Goal: Task Accomplishment & Management: Use online tool/utility

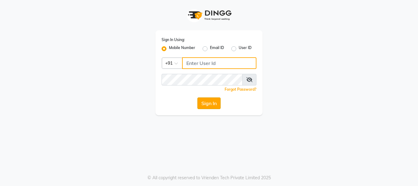
type input "9216555560"
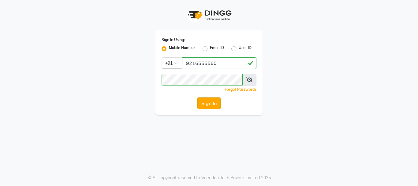
click at [211, 106] on button "Sign In" at bounding box center [208, 103] width 23 height 12
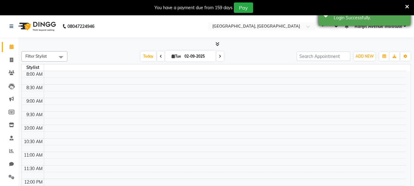
select select "en"
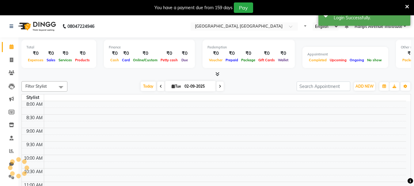
click at [407, 6] on icon at bounding box center [407, 7] width 4 height 6
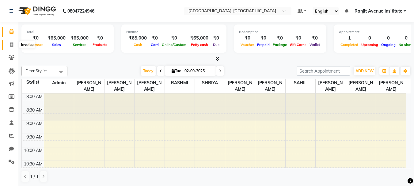
click at [13, 44] on icon at bounding box center [11, 44] width 3 height 5
select select "service"
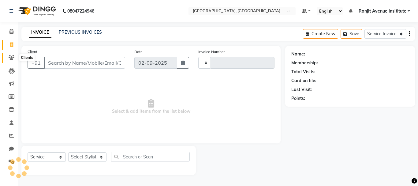
type input "0394"
select select "8033"
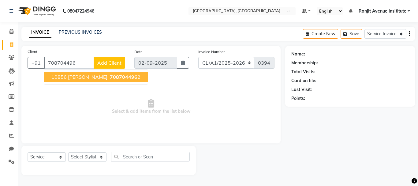
click at [69, 75] on span "10856 [PERSON_NAME]" at bounding box center [79, 77] width 56 height 6
type input "7087044962"
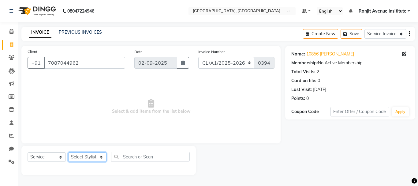
click at [87, 156] on select "Select Stylist Admin ARPAN AYUSHI DIGVIJAY MANMEET MANPREET Ranjit Avenue Insit…" at bounding box center [87, 156] width 38 height 9
select select "71532"
click at [68, 152] on select "Select Stylist Admin ARPAN AYUSHI DIGVIJAY MANMEET MANPREET Ranjit Avenue Insit…" at bounding box center [87, 156] width 38 height 9
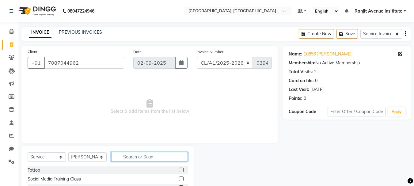
click at [129, 157] on input "text" at bounding box center [149, 156] width 77 height 9
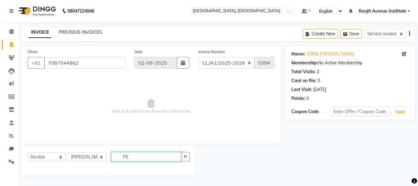
type input "P"
type input "E"
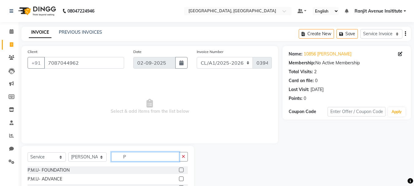
type input "P"
click at [180, 178] on label at bounding box center [181, 178] width 5 height 5
click at [180, 178] on input "checkbox" at bounding box center [181, 179] width 4 height 4
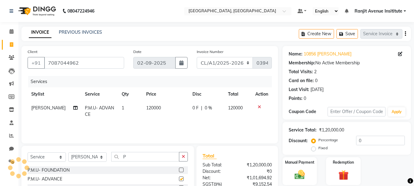
checkbox input "false"
click at [161, 107] on td "120000" at bounding box center [165, 111] width 46 height 20
select select "71532"
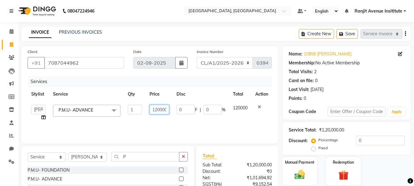
click at [164, 109] on input "120000" at bounding box center [159, 109] width 20 height 9
type input "0"
click at [156, 110] on input "0" at bounding box center [159, 109] width 20 height 9
type input "32300"
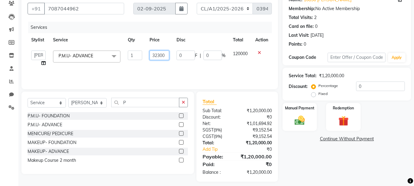
scroll to position [59, 0]
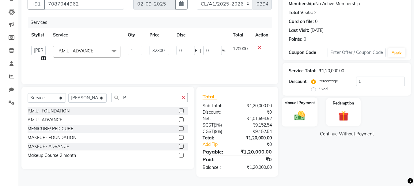
click at [299, 114] on img at bounding box center [299, 115] width 17 height 12
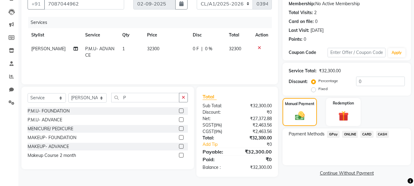
click at [384, 132] on span "CASH" at bounding box center [382, 134] width 13 height 7
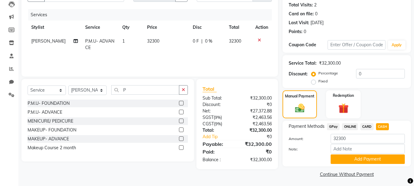
scroll to position [69, 0]
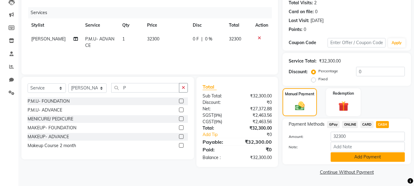
click at [367, 156] on button "Add Payment" at bounding box center [367, 156] width 74 height 9
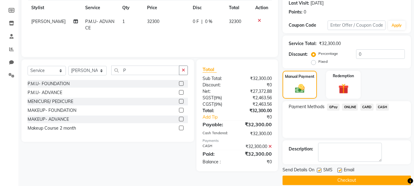
scroll to position [95, 0]
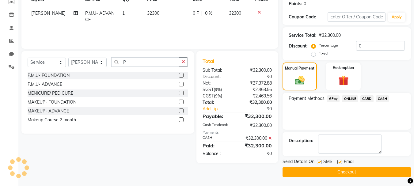
click at [313, 169] on button "Checkout" at bounding box center [346, 171] width 128 height 9
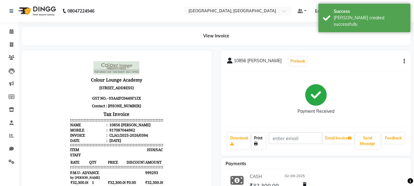
click at [258, 136] on link "Print" at bounding box center [258, 141] width 14 height 16
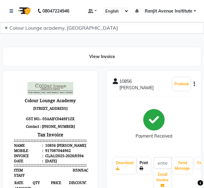
click at [144, 167] on icon at bounding box center [142, 169] width 4 height 4
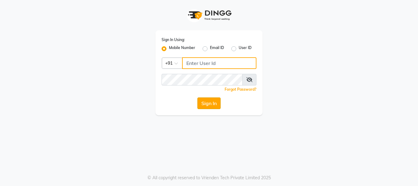
type input "9216555560"
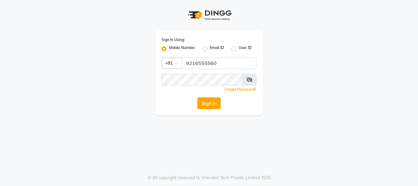
click at [207, 106] on button "Sign In" at bounding box center [208, 103] width 23 height 12
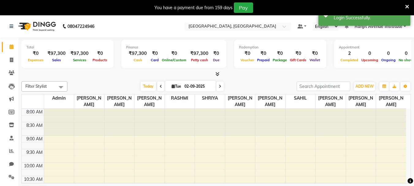
click at [408, 7] on icon at bounding box center [407, 7] width 4 height 6
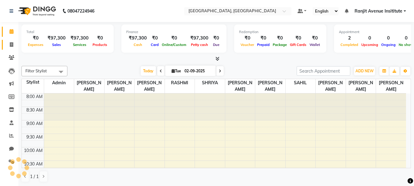
click at [14, 48] on link "Invoice" at bounding box center [9, 45] width 15 height 10
select select "service"
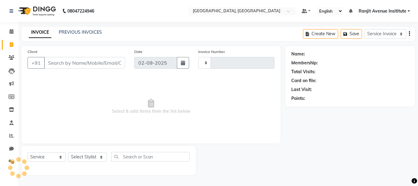
type input "0395"
select select "8033"
click at [89, 31] on link "PREVIOUS INVOICES" at bounding box center [80, 32] width 43 height 6
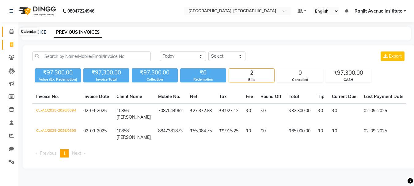
click at [12, 29] on span at bounding box center [11, 31] width 11 height 7
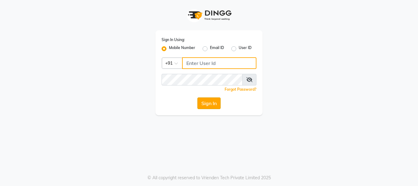
type input "9216555560"
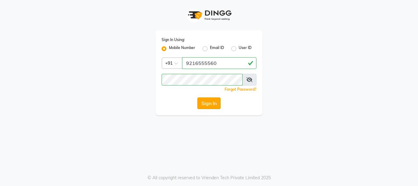
click at [208, 100] on button "Sign In" at bounding box center [208, 103] width 23 height 12
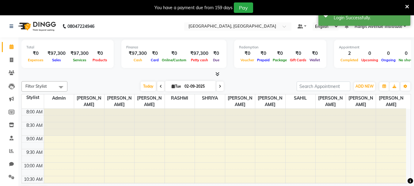
click at [406, 5] on icon at bounding box center [407, 7] width 4 height 6
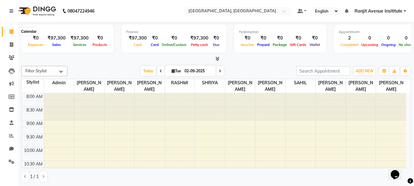
click at [11, 35] on span at bounding box center [11, 31] width 11 height 7
click at [133, 93] on div at bounding box center [119, 106] width 30 height 27
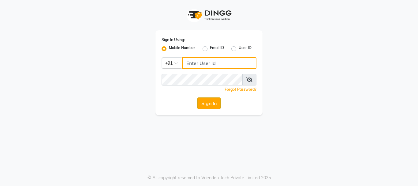
type input "9216555560"
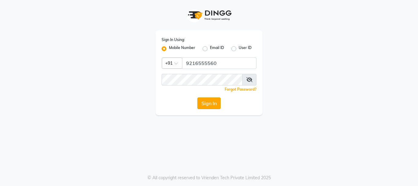
click at [219, 104] on button "Sign In" at bounding box center [208, 103] width 23 height 12
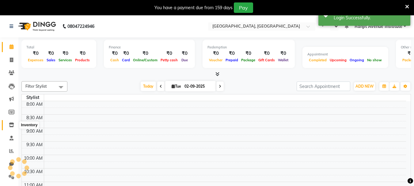
select select "en"
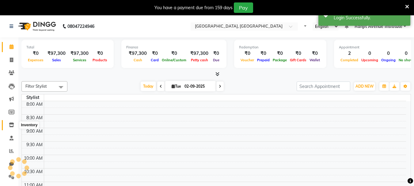
click at [11, 124] on icon at bounding box center [11, 124] width 5 height 5
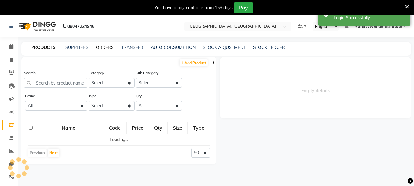
click at [105, 48] on link "ORDERS" at bounding box center [105, 48] width 18 height 6
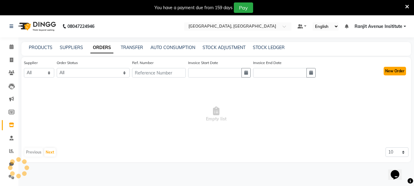
click at [401, 68] on button "New Order" at bounding box center [394, 71] width 22 height 9
select select "true"
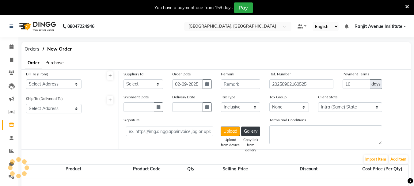
click at [62, 62] on span "Purchase" at bounding box center [54, 63] width 18 height 6
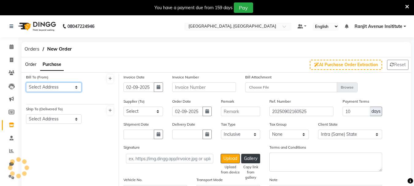
click at [65, 86] on select "Select Address" at bounding box center [53, 86] width 55 height 9
select select "3460"
select select "1327"
click at [26, 82] on select "Select Address RANJIT AVENUE, B BLOCK ,COLOUR LOUNGE INSTITUE 60-A,ODEAN STREET…" at bounding box center [53, 86] width 55 height 9
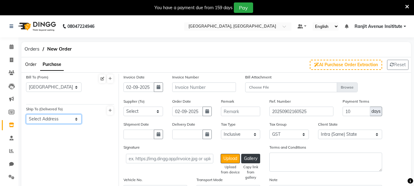
click at [64, 118] on select "Select Address RANJIT AVENUE B BLOCK ,AMRITSAR" at bounding box center [53, 118] width 55 height 9
select select "1328"
click at [26, 114] on select "Select Address RANJIT AVENUE B BLOCK ,AMRITSAR" at bounding box center [53, 118] width 55 height 9
click at [156, 85] on icon "button" at bounding box center [158, 87] width 4 height 4
select select "9"
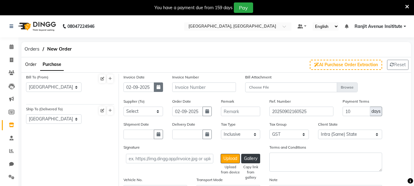
select select "2025"
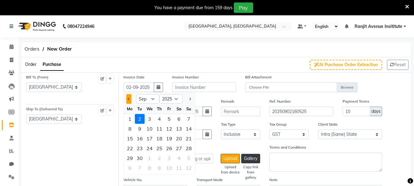
click at [129, 98] on span "Previous month" at bounding box center [129, 99] width 2 height 2
select select "8"
click at [158, 159] on div "28" at bounding box center [159, 158] width 10 height 10
type input "28-08-2025"
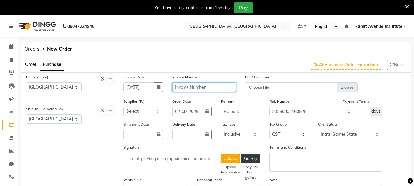
click at [219, 84] on input "text" at bounding box center [204, 86] width 64 height 9
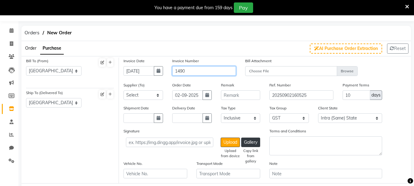
scroll to position [31, 0]
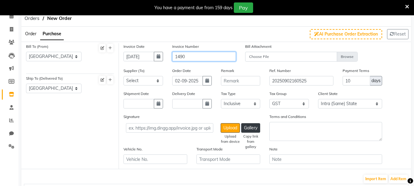
type input "1490"
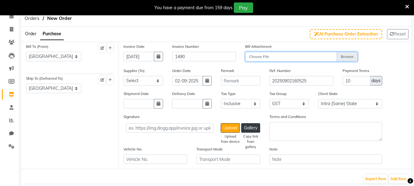
click at [347, 55] on input "Choose File" at bounding box center [301, 57] width 112 height 11
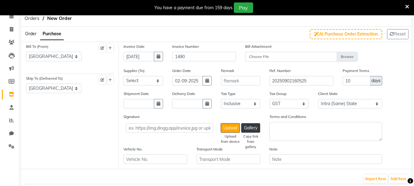
drag, startPoint x: 256, startPoint y: 58, endPoint x: 369, endPoint y: 89, distance: 117.8
click at [369, 89] on div "Payment Terms 10 days" at bounding box center [362, 78] width 49 height 23
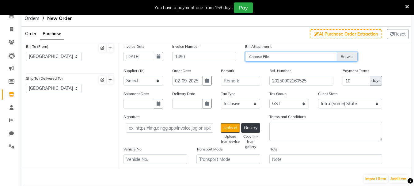
drag, startPoint x: 261, startPoint y: 56, endPoint x: 251, endPoint y: 60, distance: 11.4
click at [251, 60] on input "Choose File" at bounding box center [301, 57] width 112 height 11
click at [344, 57] on input "Choose File" at bounding box center [301, 57] width 112 height 11
type input "C:\fakepath\1490.jpg"
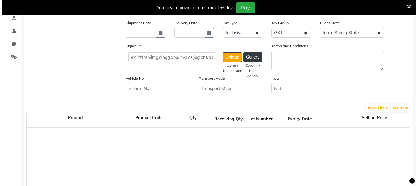
scroll to position [122, 0]
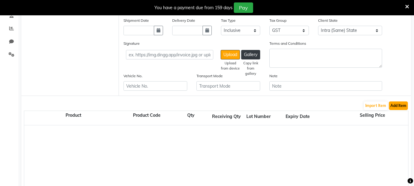
click at [404, 107] on button "Add Item" at bounding box center [397, 105] width 19 height 9
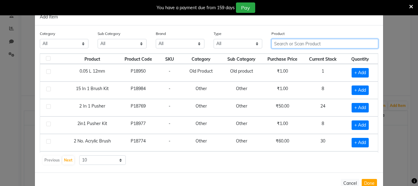
click at [296, 48] on input "text" at bounding box center [325, 43] width 107 height 9
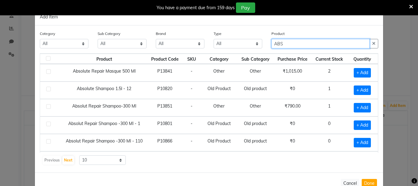
type input "ABS"
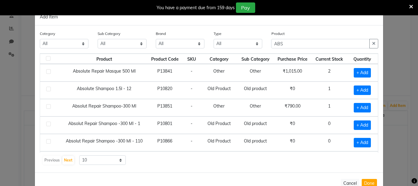
click at [367, 91] on div "+ Add" at bounding box center [363, 89] width 24 height 9
click at [364, 91] on span "+ Add" at bounding box center [362, 89] width 17 height 9
checkbox input "true"
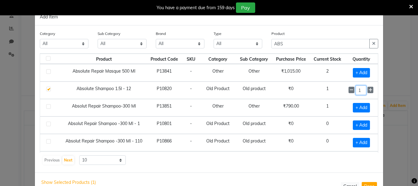
click at [359, 89] on input "1" at bounding box center [361, 89] width 11 height 9
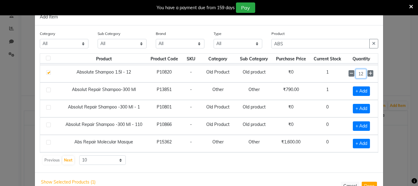
scroll to position [31, 0]
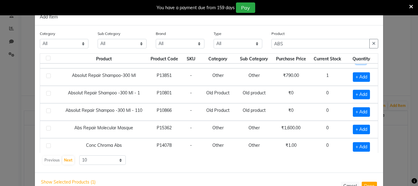
type input "12"
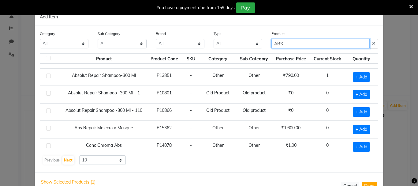
scroll to position [0, 0]
click at [337, 40] on input "ABS" at bounding box center [321, 43] width 98 height 9
type input "A"
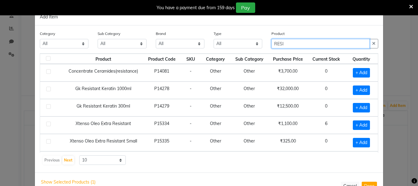
type input "RESI"
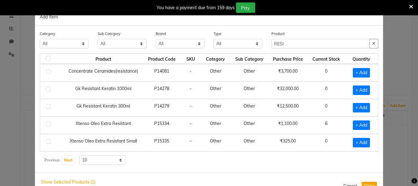
click at [54, 124] on td at bounding box center [51, 124] width 23 height 17
click at [47, 124] on label at bounding box center [48, 124] width 5 height 5
click at [47, 124] on input "checkbox" at bounding box center [48, 124] width 4 height 4
checkbox input "true"
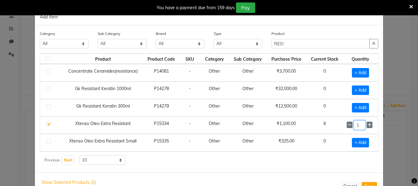
click at [354, 124] on input "1" at bounding box center [359, 124] width 11 height 9
type input "6"
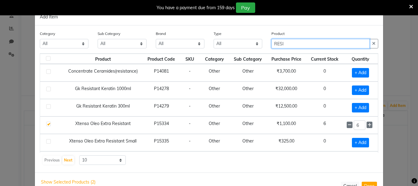
click at [292, 41] on input "RESI" at bounding box center [321, 43] width 98 height 9
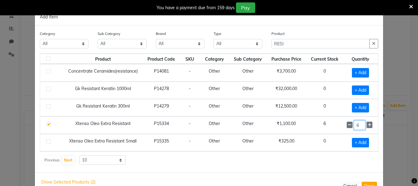
drag, startPoint x: 358, startPoint y: 122, endPoint x: 360, endPoint y: 126, distance: 3.9
click at [358, 123] on input "6" at bounding box center [359, 124] width 11 height 9
type input "12"
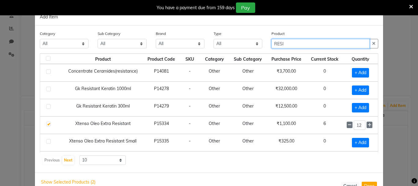
drag, startPoint x: 294, startPoint y: 43, endPoint x: 298, endPoint y: 24, distance: 18.4
click at [286, 37] on div "Product RESI" at bounding box center [325, 39] width 107 height 18
type input "R"
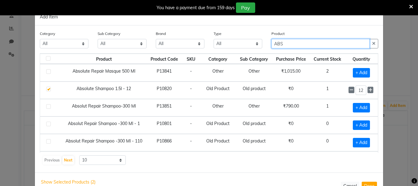
type input "ABS"
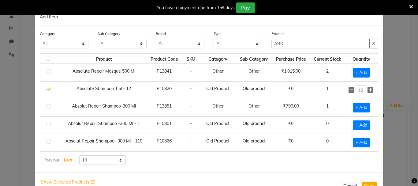
drag, startPoint x: 352, startPoint y: 84, endPoint x: 351, endPoint y: 88, distance: 4.7
click at [351, 88] on tbody "Absolute Repair Masque 500 Ml P13841 - Other Other ₹1,015.00 2 + Add Absolute S…" at bounding box center [209, 125] width 338 height 122
click at [358, 73] on span "+ Add" at bounding box center [361, 72] width 17 height 9
checkbox input "true"
click at [357, 70] on input "1" at bounding box center [361, 72] width 11 height 9
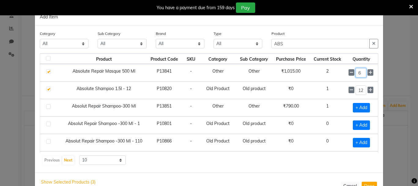
type input "6"
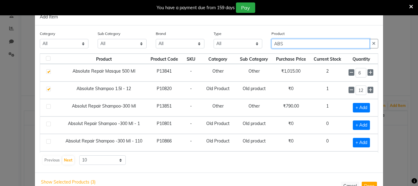
click at [301, 40] on input "ABS" at bounding box center [321, 43] width 98 height 9
type input "A"
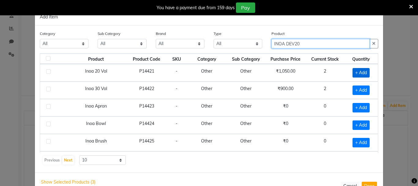
type input "INOA DEV20"
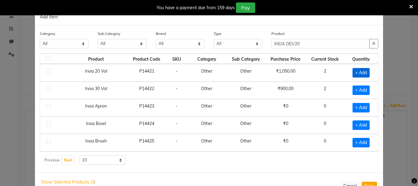
click at [360, 74] on span "+ Add" at bounding box center [361, 72] width 17 height 9
checkbox input "true"
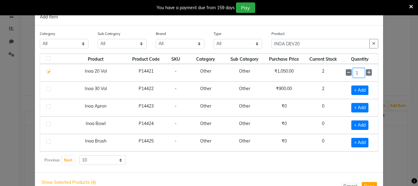
click at [356, 70] on input "1" at bounding box center [359, 72] width 12 height 9
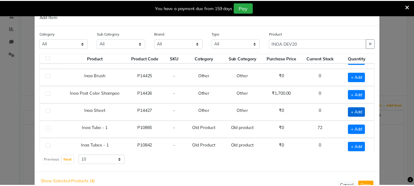
scroll to position [69, 0]
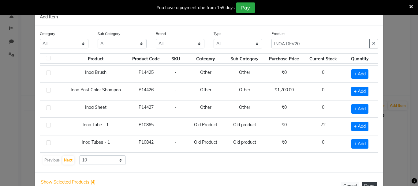
type input "12"
click at [365, 182] on button "Done" at bounding box center [369, 186] width 15 height 9
select select "3460"
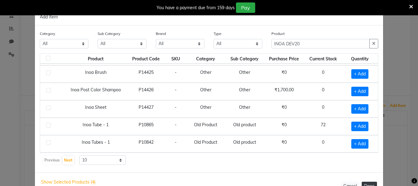
select select "3460"
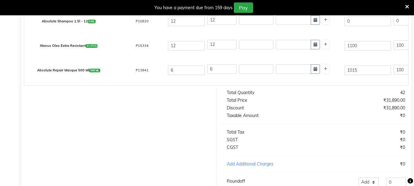
scroll to position [294, 0]
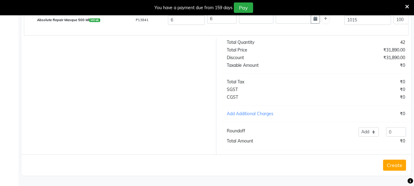
click at [391, 168] on button "Create" at bounding box center [394, 164] width 23 height 11
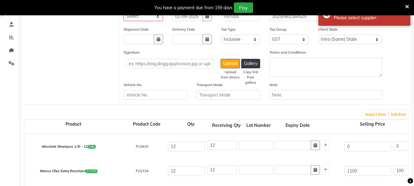
scroll to position [18, 0]
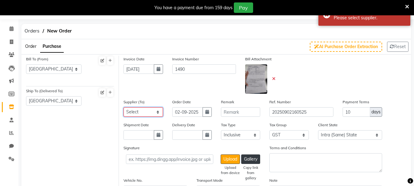
click at [153, 113] on select "Select SATYAM MM DESRAJ AP ENTERPRISES Renuka BAJRANG AGENCY KRYOLAN COSMETICS …" at bounding box center [142, 111] width 39 height 9
select select "3741"
click at [123, 107] on select "Select SATYAM MM DESRAJ AP ENTERPRISES Renuka BAJRANG AGENCY KRYOLAN COSMETICS …" at bounding box center [142, 111] width 39 height 9
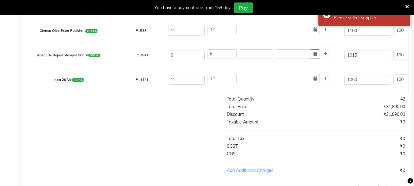
scroll to position [294, 0]
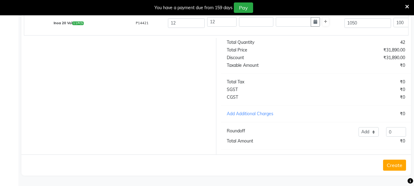
click at [393, 164] on button "Create" at bounding box center [394, 164] width 23 height 11
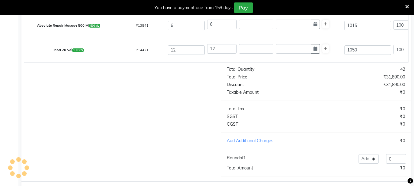
scroll to position [232, 0]
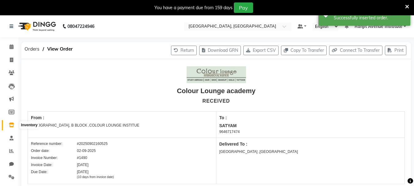
click at [11, 124] on icon at bounding box center [11, 124] width 5 height 5
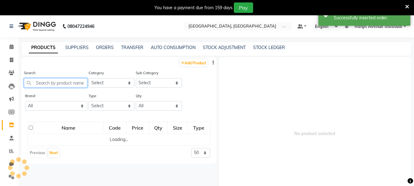
click at [73, 81] on input "text" at bounding box center [55, 82] width 63 height 9
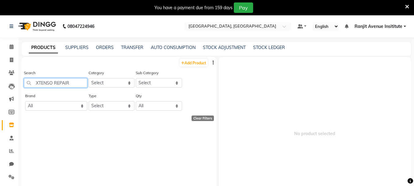
click at [81, 85] on input "XTENSO REPAIR" at bounding box center [55, 82] width 63 height 9
drag, startPoint x: 60, startPoint y: 83, endPoint x: 63, endPoint y: 81, distance: 3.8
click at [63, 81] on input "RESSISTENT" at bounding box center [55, 82] width 63 height 9
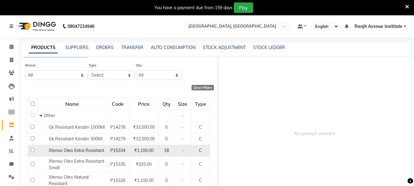
scroll to position [42, 0]
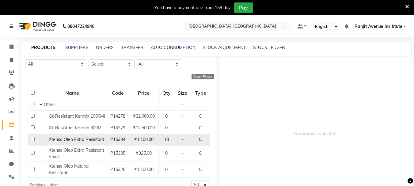
type input "RESISTANT"
click at [84, 141] on span "Xtenso Oleo Extra Resistant" at bounding box center [76, 140] width 55 height 6
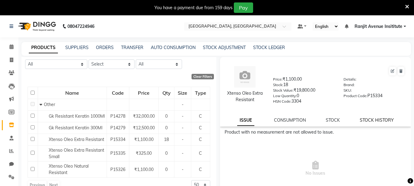
click at [368, 120] on link "STOCK HISTORY" at bounding box center [376, 120] width 34 height 6
select select "all"
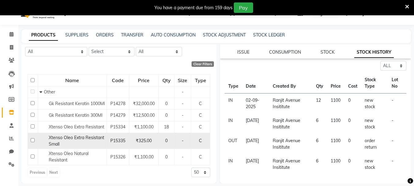
scroll to position [19, 0]
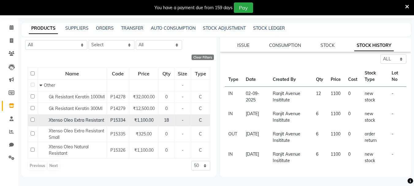
click at [33, 119] on input "checkbox" at bounding box center [33, 120] width 4 height 4
checkbox input "true"
click at [238, 46] on link "ISSUE" at bounding box center [243, 46] width 12 height 6
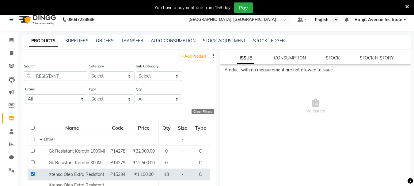
scroll to position [0, 0]
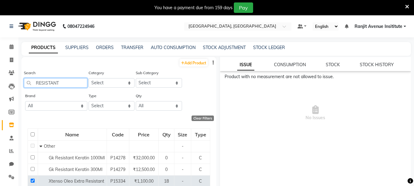
click at [73, 84] on input "RESISTANT" at bounding box center [55, 82] width 63 height 9
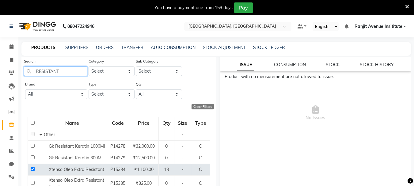
scroll to position [31, 0]
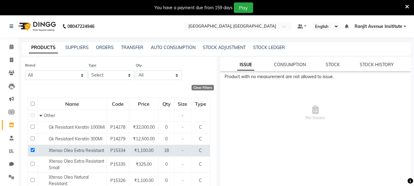
drag, startPoint x: 255, startPoint y: 59, endPoint x: 253, endPoint y: 63, distance: 4.8
click at [255, 60] on div "Xtenso Oleo Extra Resistant Price: ₹1,100.00 Stock: 18 Stock Value: ₹19,800.00 …" at bounding box center [315, 36] width 191 height 69
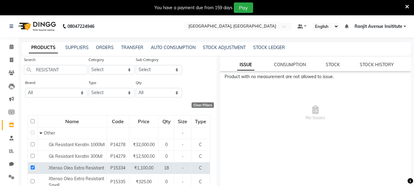
scroll to position [0, 0]
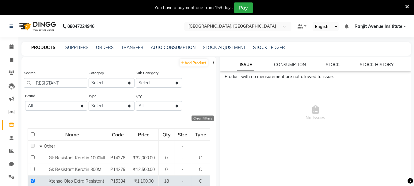
drag, startPoint x: 67, startPoint y: 88, endPoint x: 69, endPoint y: 82, distance: 5.6
click at [67, 86] on div "Search RESISTANT" at bounding box center [55, 80] width 63 height 23
click at [69, 82] on input "RESISTANT" at bounding box center [55, 82] width 63 height 9
type input "R"
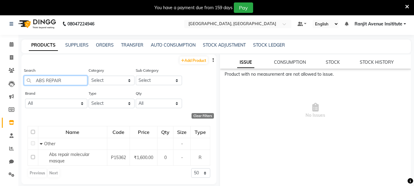
scroll to position [19, 0]
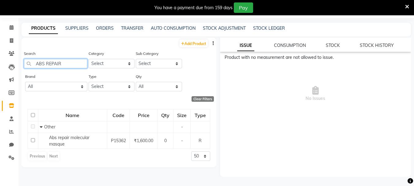
click at [68, 64] on input "ABS REPAIR" at bounding box center [55, 63] width 63 height 9
click at [45, 61] on input "ABS REPAIR" at bounding box center [55, 63] width 63 height 9
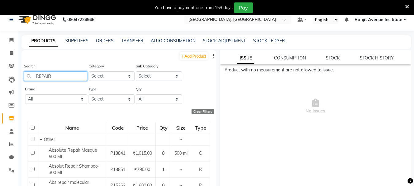
scroll to position [0, 0]
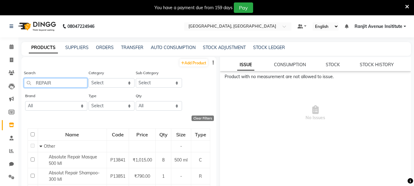
type input "REPAIR"
click at [219, 43] on div "PRODUCTS SUPPLIERS ORDERS TRANSFER AUTO CONSUMPTION STOCK ADJUSTMENT STOCK LEDG…" at bounding box center [215, 49] width 389 height 14
click at [217, 49] on link "STOCK ADJUSTMENT" at bounding box center [224, 48] width 43 height 6
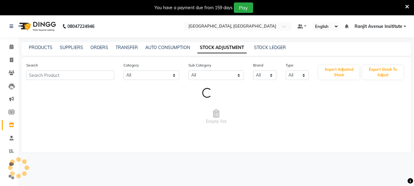
click at [217, 49] on link "STOCK ADJUSTMENT" at bounding box center [221, 47] width 49 height 11
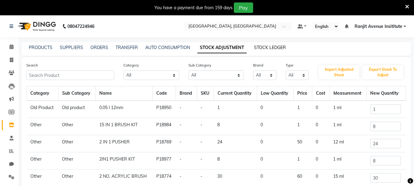
click at [259, 47] on link "STOCK LEDGER" at bounding box center [270, 48] width 32 height 6
select select "all"
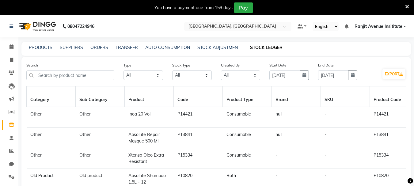
click at [39, 51] on div "PRODUCTS SUPPLIERS ORDERS TRANSFER AUTO CONSUMPTION STOCK ADJUSTMENT STOCK LEDG…" at bounding box center [215, 49] width 389 height 14
click at [42, 49] on link "PRODUCTS" at bounding box center [41, 48] width 24 height 6
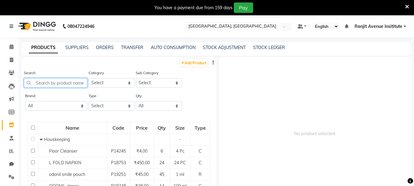
click at [62, 82] on input "text" at bounding box center [55, 82] width 63 height 9
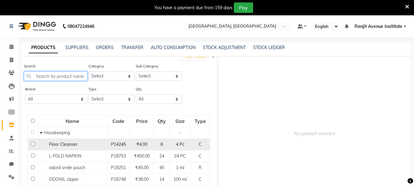
scroll to position [26, 0]
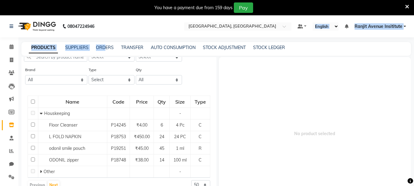
click at [388, 15] on body "08047224946 Select Location × Colour Lounge Academy, Ranjit Avenue Default Pane…" at bounding box center [207, 108] width 414 height 186
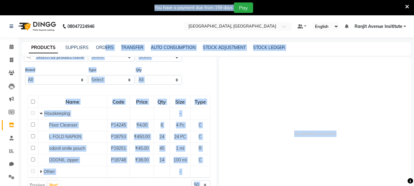
drag, startPoint x: 217, startPoint y: 198, endPoint x: 133, endPoint y: 198, distance: 84.5
drag, startPoint x: 133, startPoint y: 198, endPoint x: 100, endPoint y: 45, distance: 156.2
click at [100, 45] on link "ORDERS" at bounding box center [105, 48] width 18 height 6
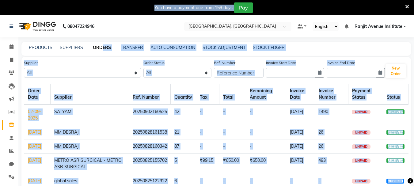
click at [100, 45] on link "ORDERS" at bounding box center [101, 47] width 23 height 11
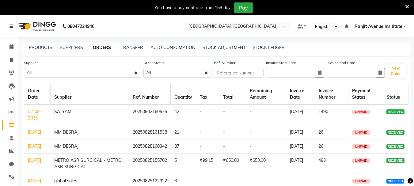
click at [123, 31] on nav "08047224946 Select Location × Colour Lounge Academy, Ranjit Avenue Default Pane…" at bounding box center [207, 26] width 414 height 22
click at [102, 47] on link "ORDERS" at bounding box center [101, 47] width 23 height 11
click at [36, 110] on link "02-09-2025" at bounding box center [34, 115] width 13 height 12
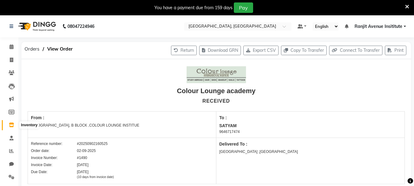
click at [9, 126] on icon at bounding box center [11, 124] width 5 height 5
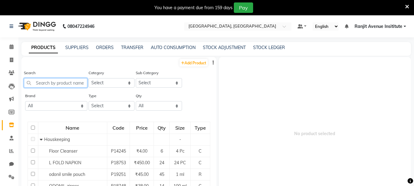
click at [60, 81] on input "text" at bounding box center [55, 82] width 63 height 9
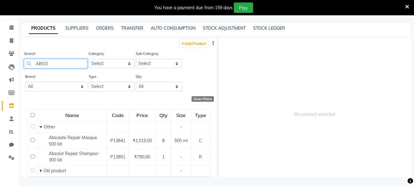
type input "ABSO"
click at [109, 25] on div "ORDERS" at bounding box center [105, 28] width 18 height 6
click at [107, 30] on link "ORDERS" at bounding box center [105, 28] width 18 height 6
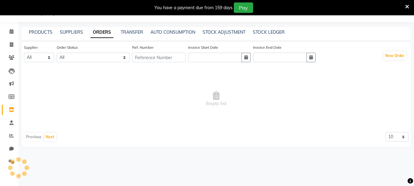
scroll to position [19, 0]
drag, startPoint x: 107, startPoint y: 30, endPoint x: 102, endPoint y: 39, distance: 11.0
click at [106, 34] on div "PRODUCTS SUPPLIERS ORDERS TRANSFER AUTO CONSUMPTION STOCK ADJUSTMENT STOCK LEDG…" at bounding box center [215, 34] width 389 height 14
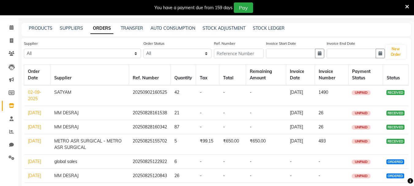
click at [30, 96] on td "02-09-2025" at bounding box center [37, 95] width 26 height 21
click at [31, 93] on link "02-09-2025" at bounding box center [34, 95] width 13 height 12
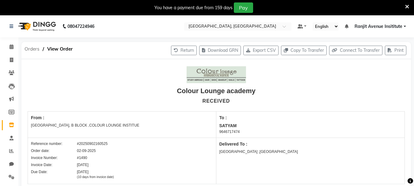
click at [35, 53] on span "Orders" at bounding box center [31, 48] width 21 height 11
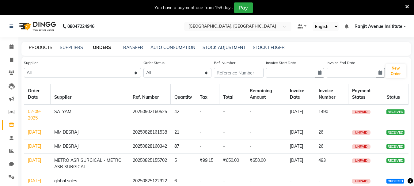
click at [41, 46] on link "PRODUCTS" at bounding box center [41, 48] width 24 height 6
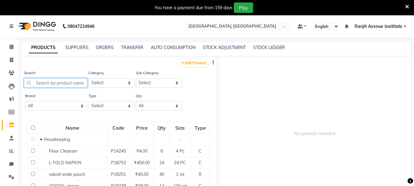
click at [65, 80] on input "text" at bounding box center [55, 82] width 63 height 9
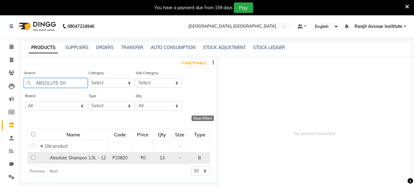
type input "ABSOLUTE SH"
click at [32, 159] on input "checkbox" at bounding box center [33, 157] width 4 height 4
checkbox input "true"
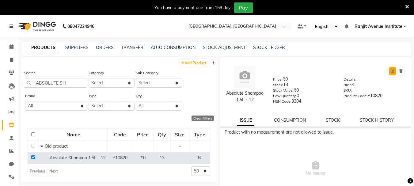
click at [390, 69] on icon at bounding box center [392, 71] width 4 height 4
select select "true"
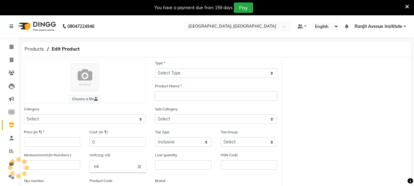
select select "B"
type input "Absolute Shampoo 1.5L - 12"
select select "1390102050"
select select
type input "0"
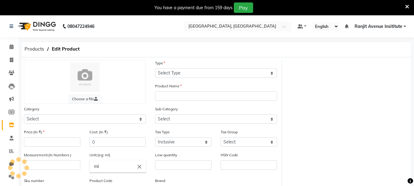
type input "0"
type input "3304"
type input "P10820"
select select "13901020501"
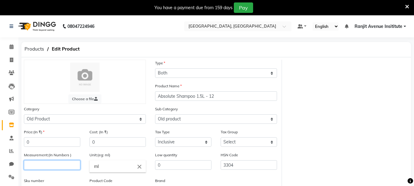
click at [57, 166] on input "number" at bounding box center [52, 164] width 56 height 9
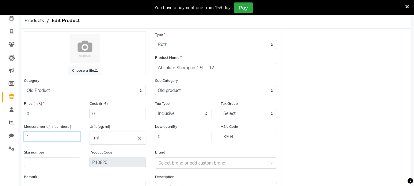
scroll to position [75, 0]
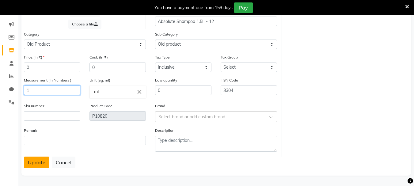
type input "1"
drag, startPoint x: 28, startPoint y: 162, endPoint x: 35, endPoint y: 160, distance: 6.9
click at [28, 161] on button "Update" at bounding box center [36, 162] width 25 height 12
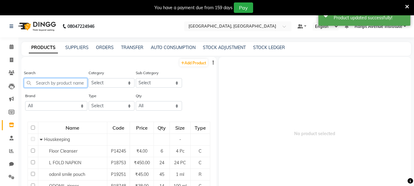
click at [45, 84] on input "text" at bounding box center [55, 82] width 63 height 9
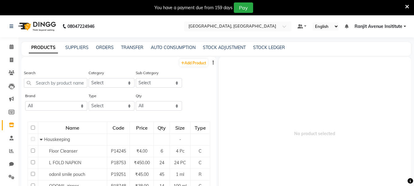
drag, startPoint x: 53, startPoint y: 88, endPoint x: 49, endPoint y: 85, distance: 5.5
click at [49, 88] on div "Search" at bounding box center [55, 80] width 63 height 23
click at [47, 81] on input "text" at bounding box center [55, 82] width 63 height 9
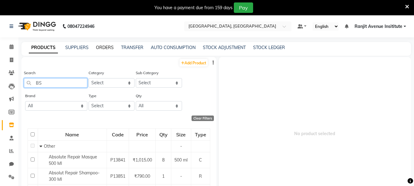
type input "BS"
click at [102, 49] on link "ORDERS" at bounding box center [105, 48] width 18 height 6
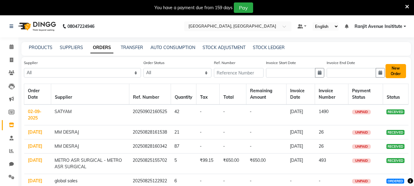
click at [405, 70] on button "New Order" at bounding box center [395, 71] width 21 height 14
select select "true"
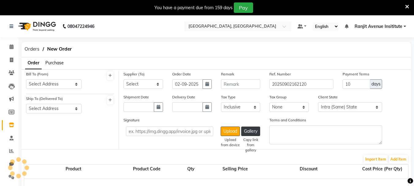
click at [58, 66] on ul "Order Purchase" at bounding box center [42, 63] width 42 height 12
click at [56, 62] on span "Purchase" at bounding box center [54, 63] width 18 height 6
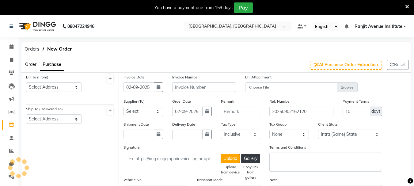
select select "3460"
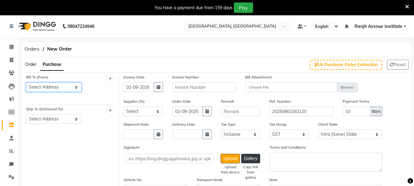
click at [68, 89] on select "Select Address RANJIT AVENUE, B BLOCK ,COLOUR LOUNGE INSTITUE 60-A,ODEAN STREET…" at bounding box center [53, 86] width 55 height 9
select select "1327"
click at [26, 82] on select "Select Address RANJIT AVENUE, B BLOCK ,COLOUR LOUNGE INSTITUE 60-A,ODEAN STREET…" at bounding box center [53, 86] width 55 height 9
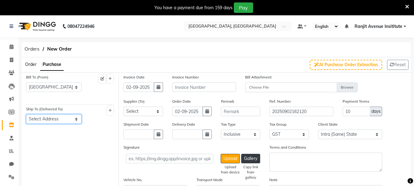
click at [65, 118] on select "Select Address RANJIT AVENUE B BLOCK ,AMRITSAR" at bounding box center [53, 118] width 55 height 9
select select "1328"
click at [26, 114] on select "Select Address RANJIT AVENUE B BLOCK ,AMRITSAR" at bounding box center [53, 118] width 55 height 9
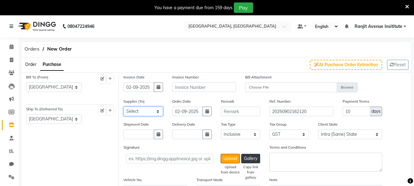
click at [148, 110] on select "Select SATYAM MM DESRAJ AP ENTERPRISES Renuka BAJRANG AGENCY KRYOLAN COSMETICS …" at bounding box center [142, 111] width 39 height 9
select select "3741"
click at [123, 107] on select "Select SATYAM MM DESRAJ AP ENTERPRISES Renuka BAJRANG AGENCY KRYOLAN COSMETICS …" at bounding box center [142, 111] width 39 height 9
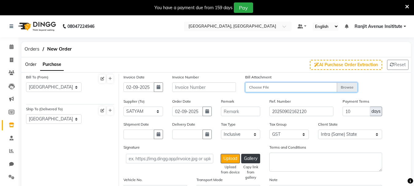
click at [293, 87] on input "Choose File" at bounding box center [301, 87] width 112 height 11
type input "C:\fakepath\1438.jpg"
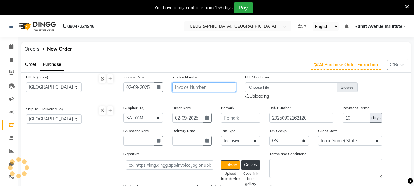
click at [215, 86] on input "text" at bounding box center [204, 86] width 64 height 9
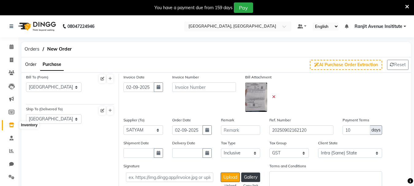
drag, startPoint x: 12, startPoint y: 124, endPoint x: 15, endPoint y: 123, distance: 3.5
click at [13, 124] on icon at bounding box center [11, 124] width 5 height 5
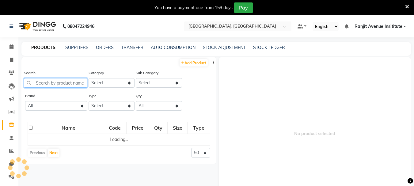
click at [47, 84] on input "text" at bounding box center [55, 82] width 63 height 9
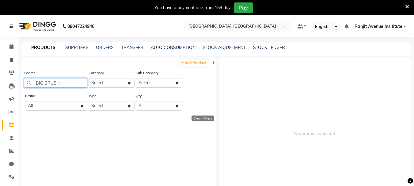
click at [42, 83] on input "BIG BRUSH" at bounding box center [55, 82] width 63 height 9
click at [53, 84] on input "ROUND BRUSH" at bounding box center [55, 82] width 63 height 9
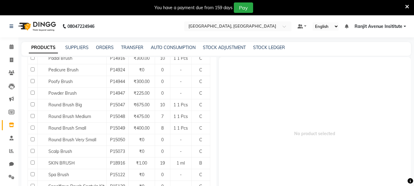
scroll to position [459, 0]
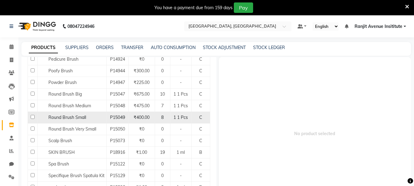
type input "BRUSH"
click at [31, 118] on input "checkbox" at bounding box center [33, 117] width 4 height 4
checkbox input "true"
select select
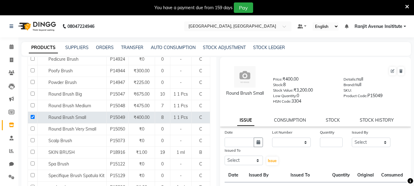
click at [366, 117] on div "Round Brush Small Price: ₹400.00 Stock: 8 Stock Value: ₹3,200.00 Low Quantity: …" at bounding box center [315, 91] width 191 height 69
click at [382, 121] on link "STOCK HISTORY" at bounding box center [376, 120] width 34 height 6
select select "all"
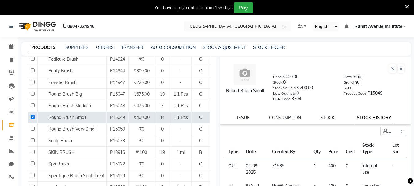
scroll to position [0, 0]
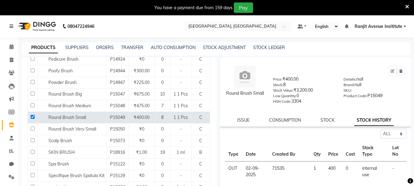
click at [376, 122] on link "STOCK HISTORY" at bounding box center [373, 120] width 39 height 11
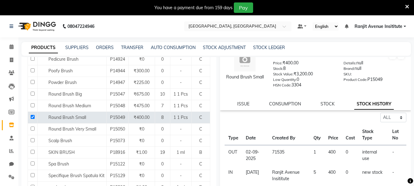
scroll to position [61, 0]
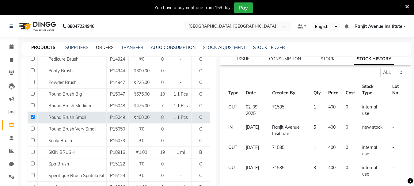
click at [110, 45] on link "ORDERS" at bounding box center [105, 48] width 18 height 6
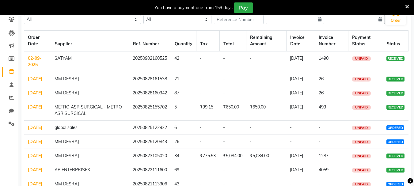
scroll to position [61, 0]
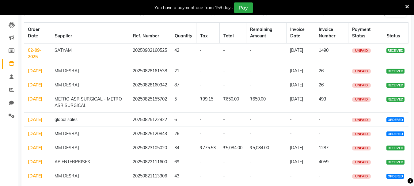
click at [34, 74] on td "28-08-2025" at bounding box center [37, 71] width 27 height 14
click at [40, 71] on link "28-08-2025" at bounding box center [35, 71] width 14 height 6
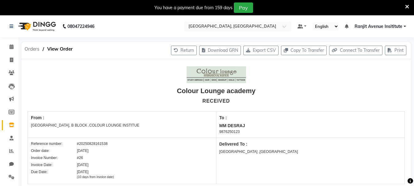
click at [30, 49] on span "Orders" at bounding box center [31, 48] width 21 height 11
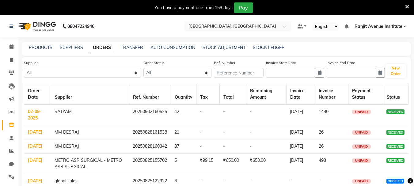
scroll to position [31, 0]
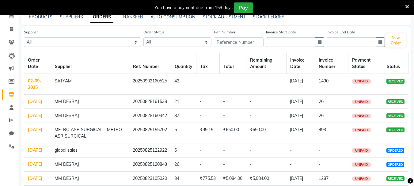
click at [24, 125] on div "Supplier All SATYAM MM DESRAJ AP ENTERPRISES Renuka BAJRANG AGENCY KRYOLAN COSM…" at bounding box center [215, 136] width 389 height 221
click at [37, 118] on link "27-08-2025" at bounding box center [35, 116] width 14 height 6
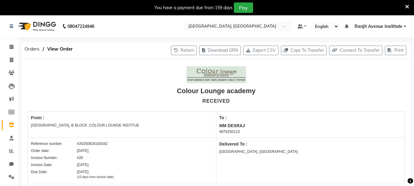
click at [34, 42] on div "Orders View Order" at bounding box center [83, 50] width 133 height 17
click at [31, 49] on span "Orders" at bounding box center [31, 48] width 21 height 11
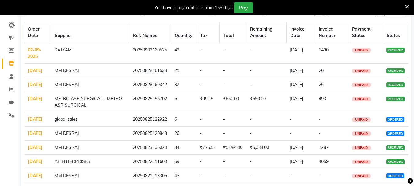
scroll to position [61, 0]
click at [31, 65] on td "28-08-2025" at bounding box center [37, 71] width 27 height 14
click at [30, 68] on link "28-08-2025" at bounding box center [35, 71] width 14 height 6
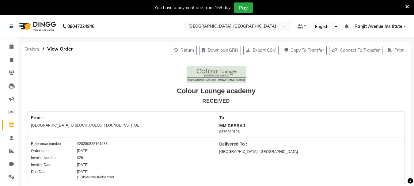
click at [30, 47] on span "Orders" at bounding box center [31, 48] width 21 height 11
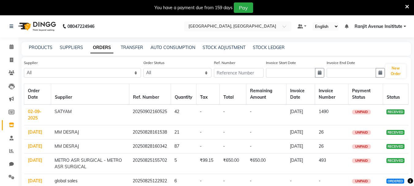
click at [40, 114] on td "02-09-2025" at bounding box center [37, 114] width 27 height 21
click at [32, 113] on link "02-09-2025" at bounding box center [34, 115] width 13 height 12
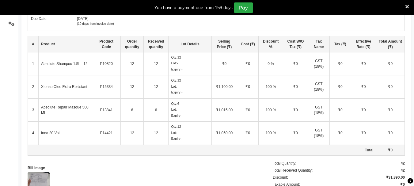
scroll to position [21, 0]
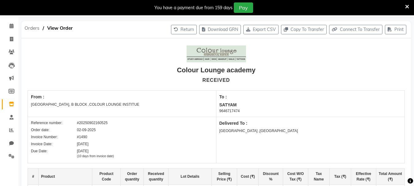
click at [26, 25] on span "Orders" at bounding box center [31, 28] width 21 height 11
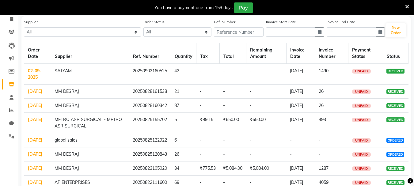
scroll to position [51, 0]
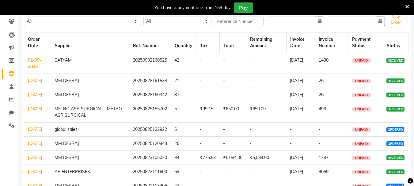
click at [34, 77] on td "28-08-2025" at bounding box center [37, 81] width 27 height 14
click at [31, 80] on link "28-08-2025" at bounding box center [35, 81] width 14 height 6
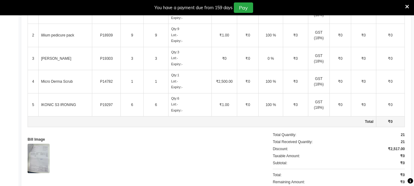
scroll to position [227, 0]
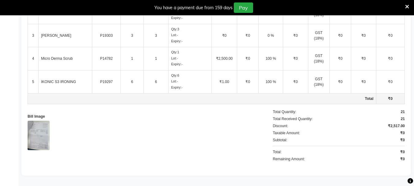
click at [38, 123] on img at bounding box center [39, 135] width 22 height 29
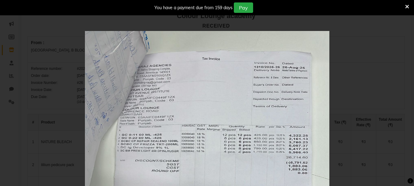
scroll to position [74, 0]
click at [406, 4] on icon at bounding box center [407, 7] width 4 height 6
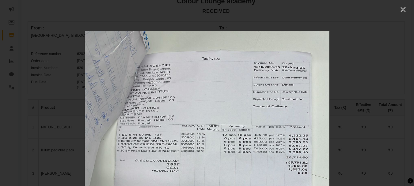
click at [399, 6] on span "×" at bounding box center [402, 8] width 6 height 11
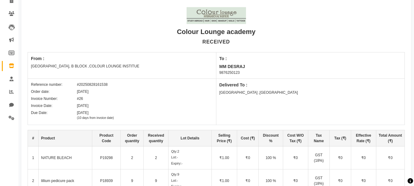
scroll to position [0, 0]
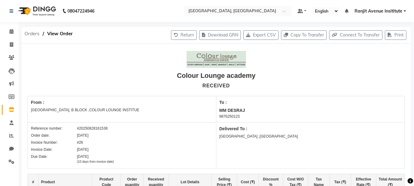
click at [32, 32] on span "Orders" at bounding box center [31, 33] width 21 height 11
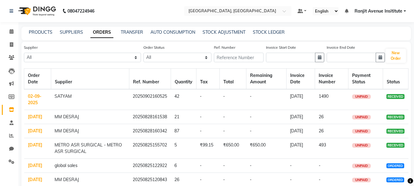
click at [42, 36] on div "PRODUCTS SUPPLIERS ORDERS TRANSFER AUTO CONSUMPTION STOCK ADJUSTMENT STOCK LEDG…" at bounding box center [215, 34] width 389 height 14
click at [42, 33] on link "PRODUCTS" at bounding box center [41, 32] width 24 height 6
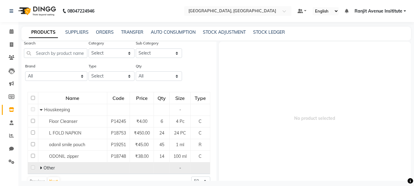
scroll to position [26, 0]
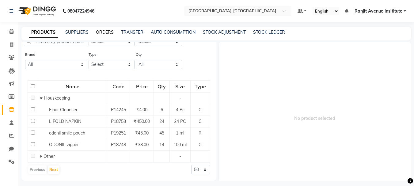
click at [96, 32] on link "ORDERS" at bounding box center [105, 32] width 18 height 6
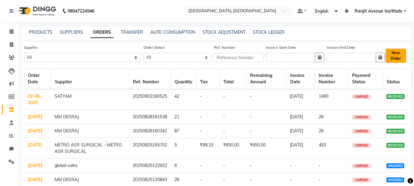
drag, startPoint x: 392, startPoint y: 53, endPoint x: 396, endPoint y: 51, distance: 4.4
click at [396, 51] on button "New Order" at bounding box center [395, 56] width 21 height 14
select select "true"
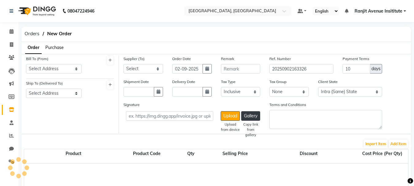
select select "3460"
click at [76, 67] on select "Select Address RANJIT AVENUE, B BLOCK ,COLOUR LOUNGE INSTITUE 60-A,ODEAN STREET…" at bounding box center [53, 68] width 55 height 9
select select "1327"
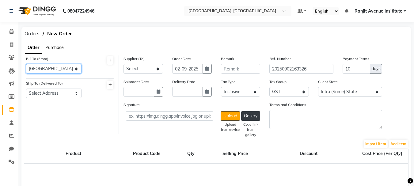
click at [26, 64] on select "Select Address RANJIT AVENUE, B BLOCK ,COLOUR LOUNGE INSTITUE 60-A,ODEAN STREET…" at bounding box center [53, 68] width 55 height 9
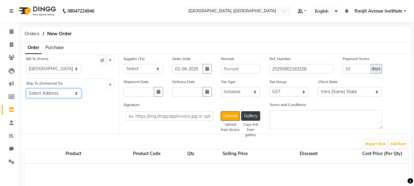
click at [62, 90] on select "Select Address RANJIT AVENUE B BLOCK ,AMRITSAR" at bounding box center [53, 92] width 55 height 9
click at [26, 88] on select "Select Address RANJIT AVENUE B BLOCK ,AMRITSAR" at bounding box center [53, 92] width 55 height 9
click at [157, 68] on select "Select SATYAM MM DESRAJ AP ENTERPRISES Renuka BAJRANG AGENCY KRYOLAN COSMETICS …" at bounding box center [142, 68] width 39 height 9
select select "3741"
click at [123, 64] on select "Select SATYAM MM DESRAJ AP ENTERPRISES Renuka BAJRANG AGENCY KRYOLAN COSMETICS …" at bounding box center [142, 68] width 39 height 9
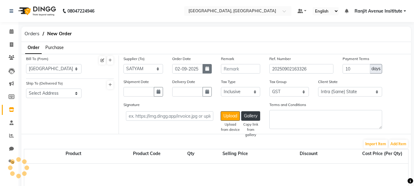
click at [207, 72] on button "button" at bounding box center [206, 68] width 9 height 9
select select "9"
select select "2025"
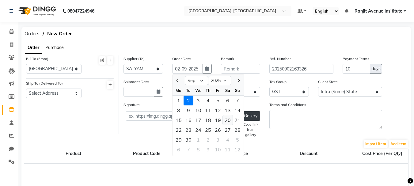
click at [227, 118] on div "20" at bounding box center [228, 120] width 10 height 10
type input "20-09-2025"
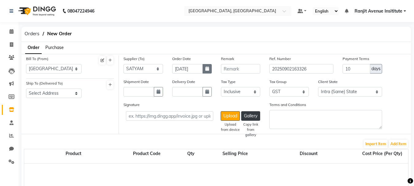
click at [208, 68] on icon "button" at bounding box center [207, 68] width 4 height 4
select select "9"
select select "2025"
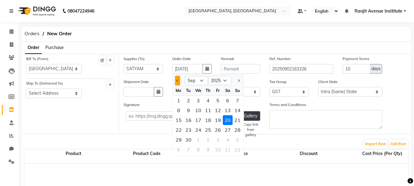
click at [178, 79] on button "Previous month" at bounding box center [177, 81] width 5 height 10
select select "8"
click at [249, 68] on input "text" at bounding box center [240, 68] width 39 height 9
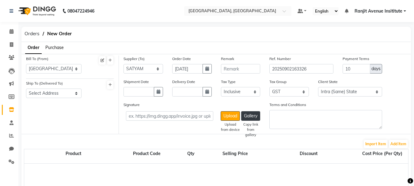
click at [56, 46] on span "Purchase" at bounding box center [54, 48] width 18 height 6
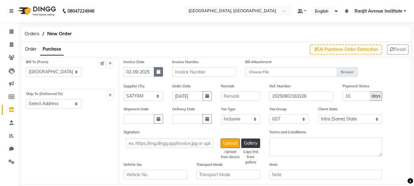
click at [158, 71] on icon "button" at bounding box center [158, 71] width 4 height 4
select select "9"
select select "2025"
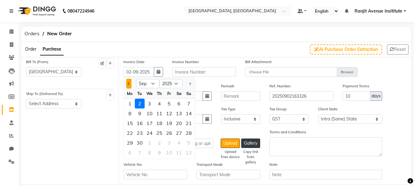
click at [130, 85] on button "Previous month" at bounding box center [128, 84] width 5 height 10
select select "8"
click at [149, 133] on div "20" at bounding box center [149, 133] width 10 height 10
type input "20-08-2025"
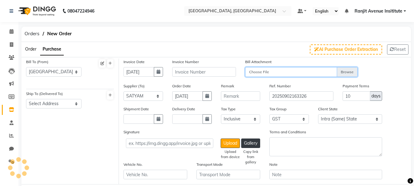
click at [348, 74] on input "Choose File" at bounding box center [301, 72] width 112 height 11
type input "C:\fakepath\1438.jpg"
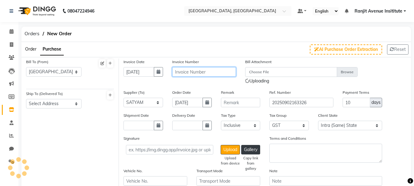
click at [193, 72] on input "text" at bounding box center [204, 71] width 64 height 9
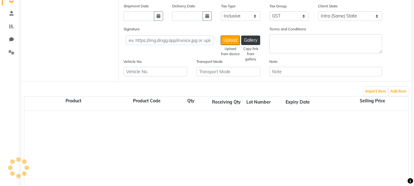
scroll to position [122, 0]
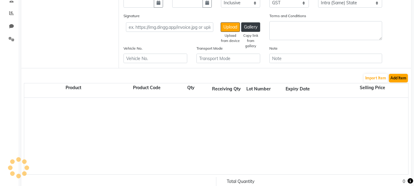
type input "1438"
click at [397, 80] on button "Add Item" at bounding box center [397, 78] width 19 height 9
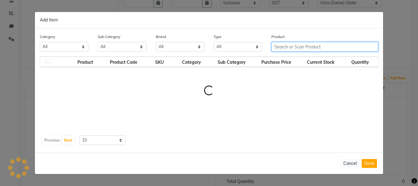
click at [340, 47] on input "text" at bounding box center [325, 46] width 107 height 9
type input "MAJIREL MIX"
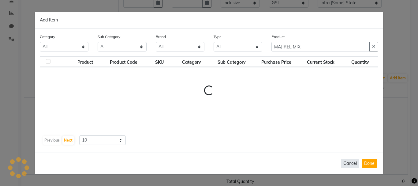
click at [353, 163] on button "Cancel" at bounding box center [350, 163] width 18 height 9
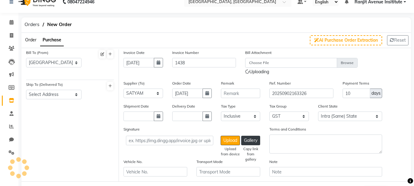
scroll to position [61, 0]
